Goal: Information Seeking & Learning: Check status

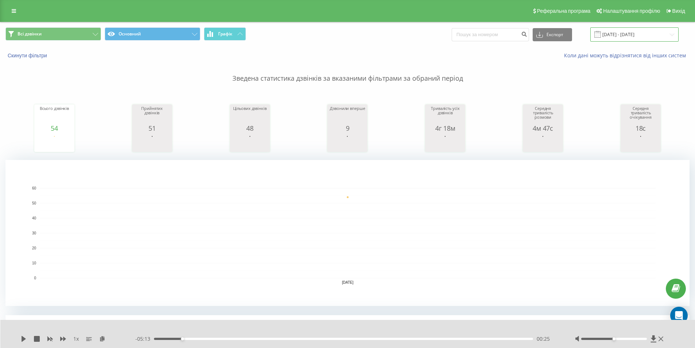
click at [616, 37] on input "[DATE] - [DATE]" at bounding box center [635, 34] width 88 height 14
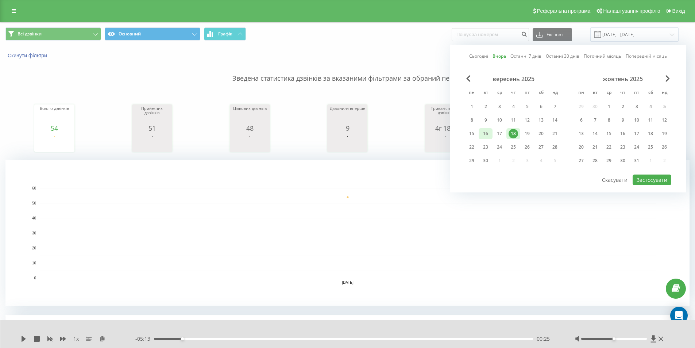
click at [489, 136] on div "16" at bounding box center [485, 133] width 9 height 9
click at [648, 178] on button "Застосувати" at bounding box center [652, 179] width 39 height 11
type input "[DATE] - [DATE]"
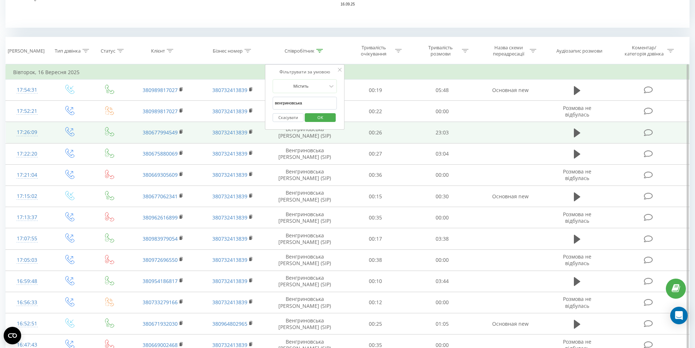
scroll to position [281, 0]
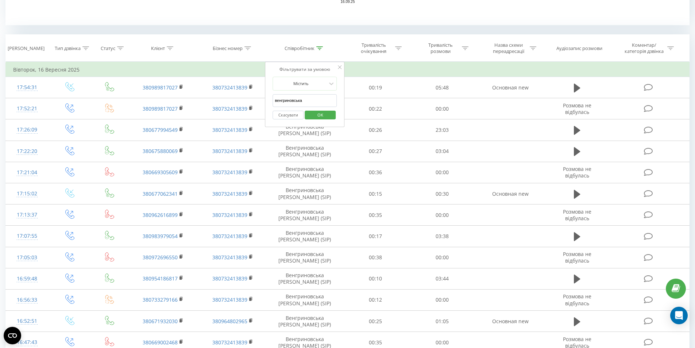
drag, startPoint x: 305, startPoint y: 97, endPoint x: 98, endPoint y: 32, distance: 217.1
click at [101, 33] on div "Всі дзвінки Основний Графік Експорт .csv .xls .xlsx [DATE] - [DATE] Скинути філ…" at bounding box center [347, 189] width 684 height 894
type input "діана"
click button "OK" at bounding box center [320, 115] width 31 height 9
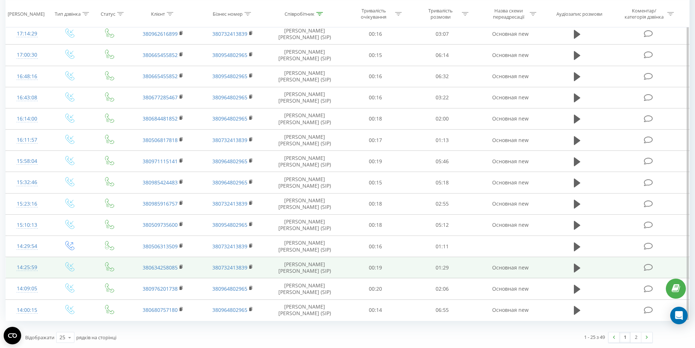
scroll to position [568, 0]
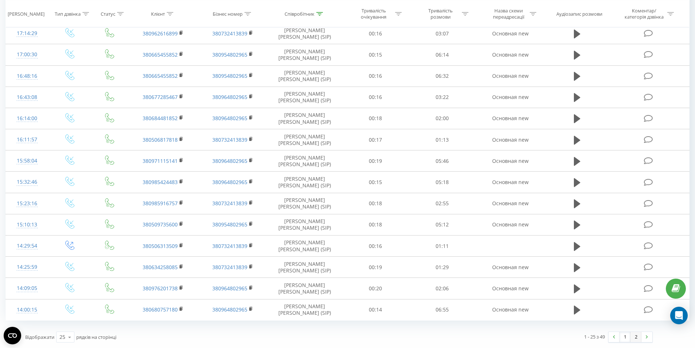
click at [637, 338] on link "2" at bounding box center [636, 337] width 11 height 10
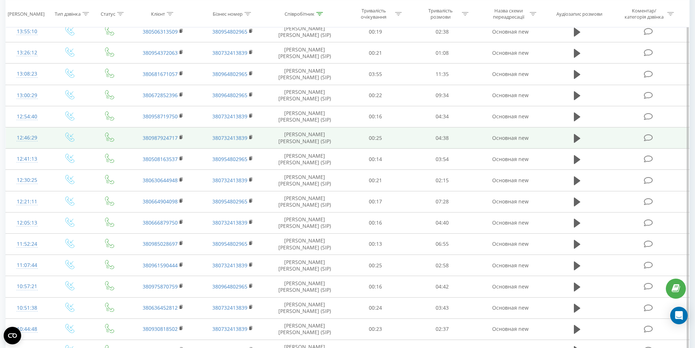
scroll to position [370, 0]
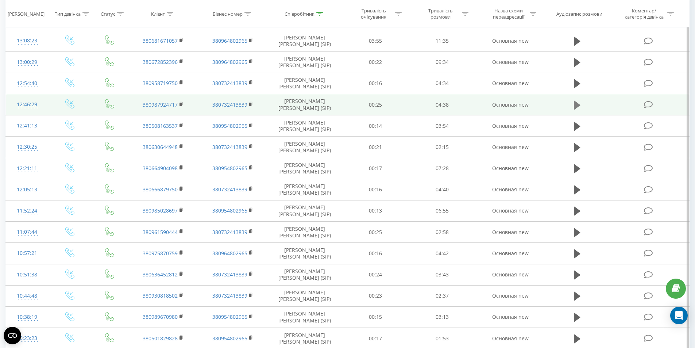
click at [577, 104] on icon at bounding box center [577, 104] width 7 height 9
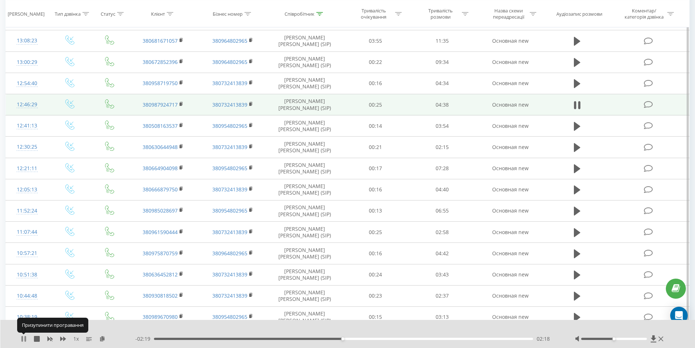
click at [24, 339] on icon at bounding box center [24, 339] width 6 height 6
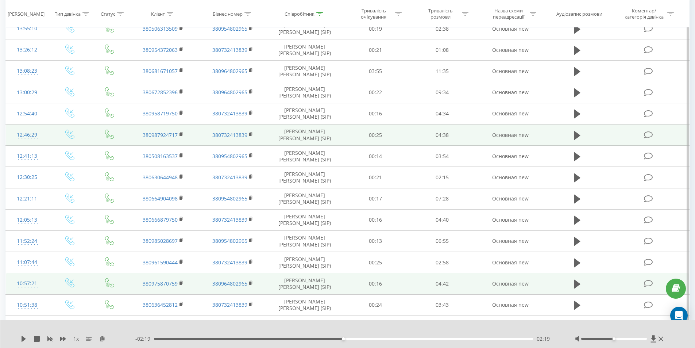
scroll to position [333, 0]
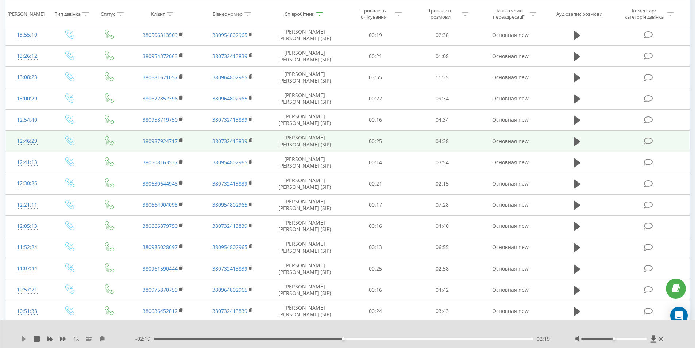
click at [23, 341] on icon at bounding box center [24, 339] width 6 height 6
click at [471, 339] on div "03:49" at bounding box center [344, 339] width 380 height 2
click at [26, 341] on icon at bounding box center [24, 339] width 1 height 6
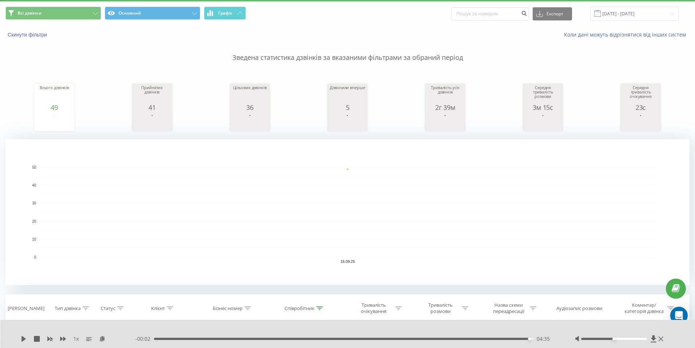
scroll to position [37, 0]
